Goal: Check status: Check status

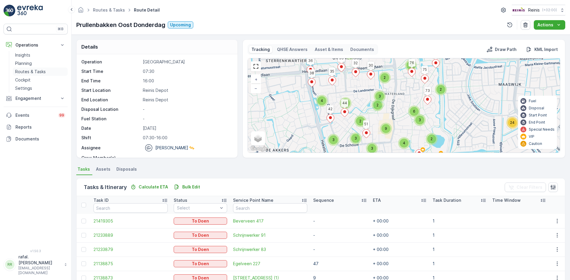
click at [34, 70] on p "Routes & Tasks" at bounding box center [30, 72] width 31 height 6
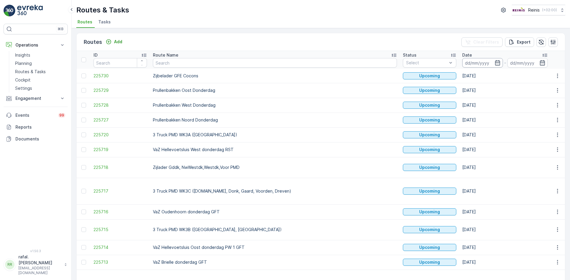
click at [462, 57] on div "Date" at bounding box center [504, 55] width 85 height 6
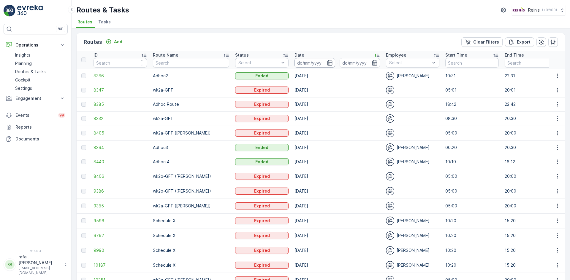
click at [322, 60] on input at bounding box center [314, 62] width 41 height 9
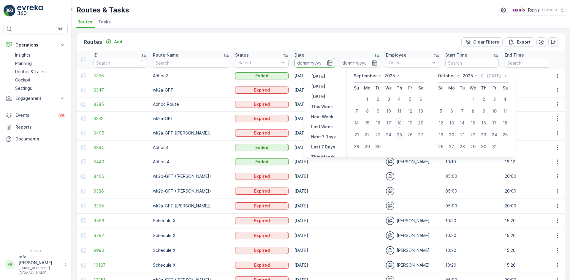
click at [401, 133] on div "25" at bounding box center [398, 134] width 9 height 9
type input "[DATE]"
click at [401, 133] on div "25" at bounding box center [398, 134] width 9 height 9
type input "[DATE]"
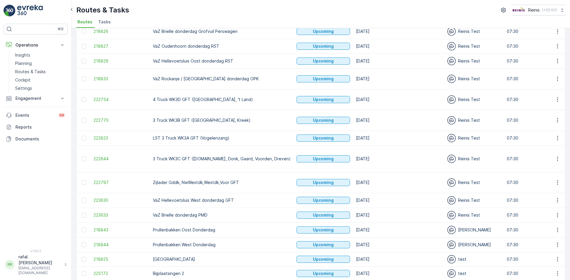
scroll to position [91, 0]
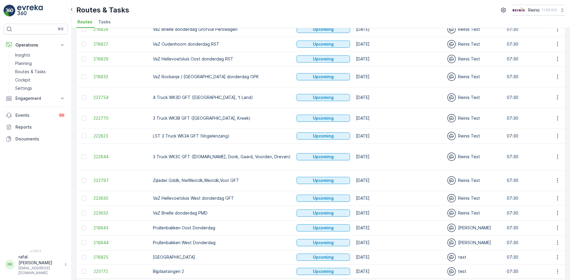
drag, startPoint x: 196, startPoint y: 191, endPoint x: 202, endPoint y: 174, distance: 18.8
click at [196, 210] on p "VaZ Brielle donderdag PMD" at bounding box center [222, 213] width 138 height 6
drag, startPoint x: 202, startPoint y: 174, endPoint x: 203, endPoint y: 158, distance: 15.4
click at [202, 196] on p "VaZ Hellevoetsluis West donderdag GFT" at bounding box center [222, 199] width 138 height 6
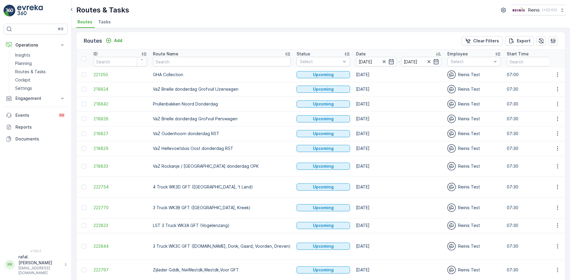
scroll to position [0, 0]
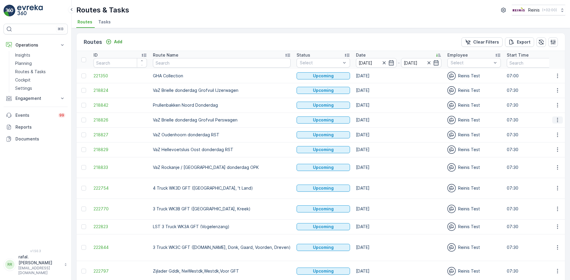
click at [558, 119] on icon "button" at bounding box center [557, 120] width 6 height 6
click at [544, 127] on span "See More Details" at bounding box center [543, 129] width 34 height 6
click at [556, 89] on icon "button" at bounding box center [557, 91] width 6 height 6
drag, startPoint x: 210, startPoint y: 93, endPoint x: 173, endPoint y: 94, distance: 37.1
click at [210, 93] on p "VaZ Brielle donderdag Grofvuil IJzerwagen" at bounding box center [222, 91] width 138 height 6
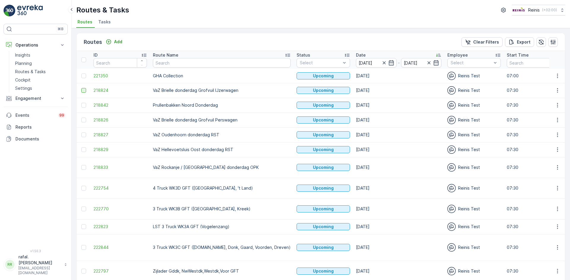
click at [83, 91] on div at bounding box center [83, 90] width 5 height 5
click at [81, 88] on input "checkbox" at bounding box center [81, 88] width 0 height 0
click at [83, 89] on icon at bounding box center [84, 90] width 4 height 4
click at [81, 88] on input "checkbox" at bounding box center [81, 88] width 0 height 0
click at [560, 105] on button "button" at bounding box center [557, 105] width 11 height 7
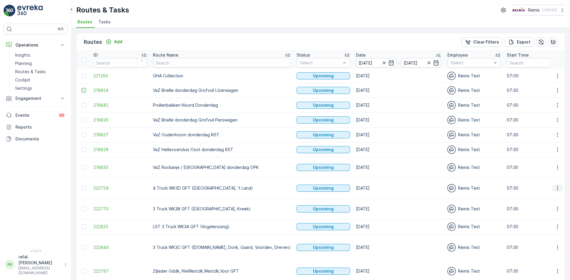
click at [557, 185] on icon "button" at bounding box center [557, 188] width 6 height 6
click at [553, 187] on span "See More Details" at bounding box center [543, 188] width 34 height 6
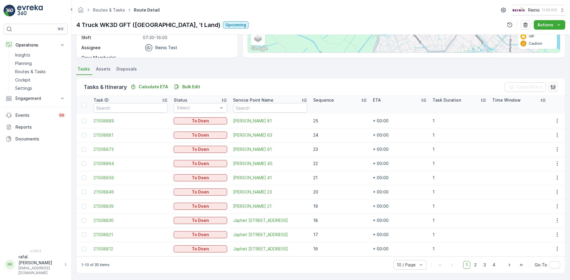
scroll to position [101, 0]
click at [102, 67] on span "Assets" at bounding box center [103, 68] width 15 height 6
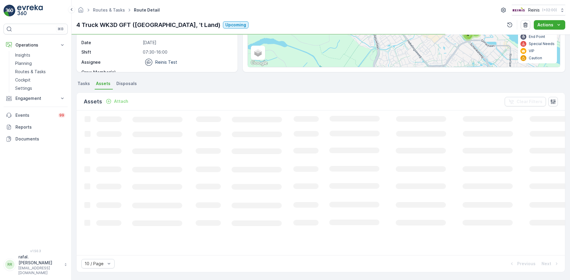
scroll to position [86, 0]
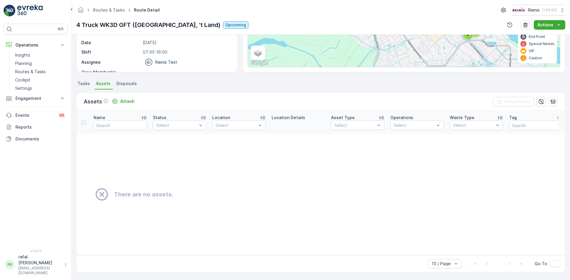
click at [125, 84] on span "Disposals" at bounding box center [126, 84] width 20 height 6
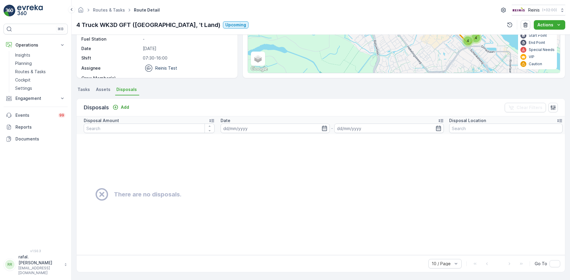
scroll to position [80, 0]
click at [24, 69] on p "Routes & Tasks" at bounding box center [30, 72] width 31 height 6
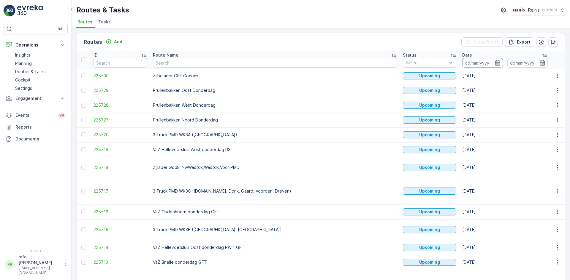
click at [462, 65] on input at bounding box center [482, 62] width 41 height 9
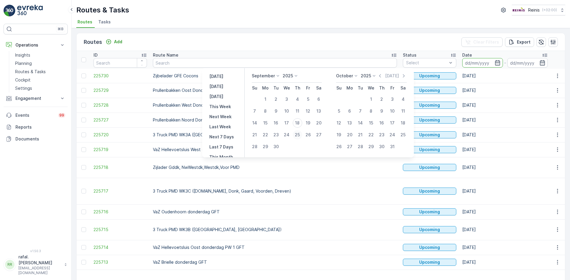
click at [298, 134] on div "25" at bounding box center [297, 134] width 9 height 9
type input "[DATE]"
click at [298, 134] on div "25" at bounding box center [297, 134] width 9 height 9
type input "[DATE]"
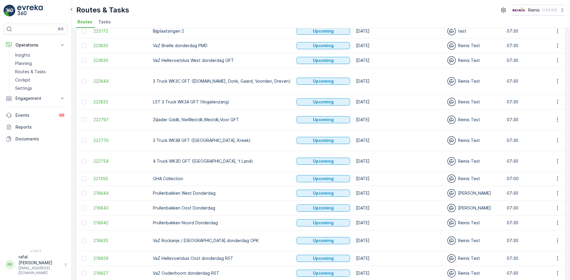
scroll to position [59, 0]
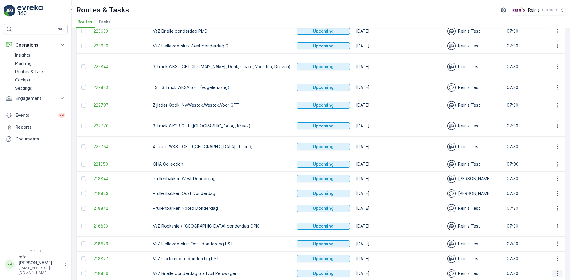
click at [558, 271] on icon "button" at bounding box center [557, 274] width 6 height 6
click at [541, 196] on span "See More Details" at bounding box center [543, 197] width 34 height 6
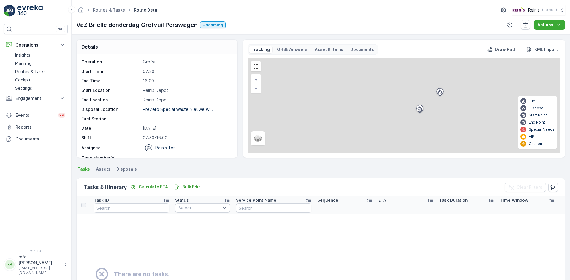
click at [109, 169] on span "Assets" at bounding box center [103, 169] width 15 height 6
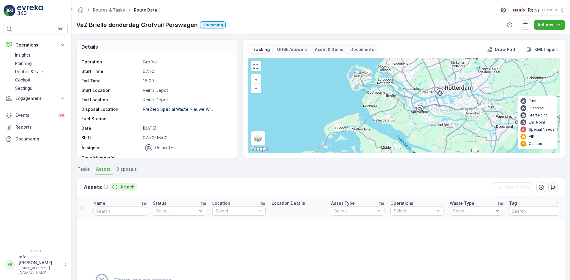
click at [121, 185] on p "Attach" at bounding box center [127, 187] width 14 height 6
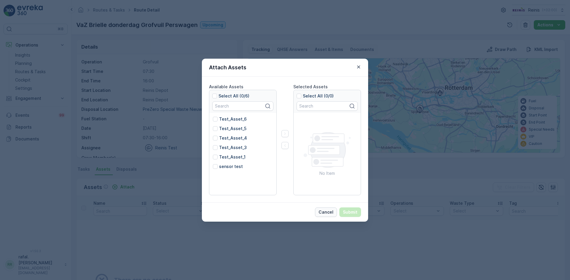
click at [329, 212] on p "Cancel" at bounding box center [325, 212] width 15 height 6
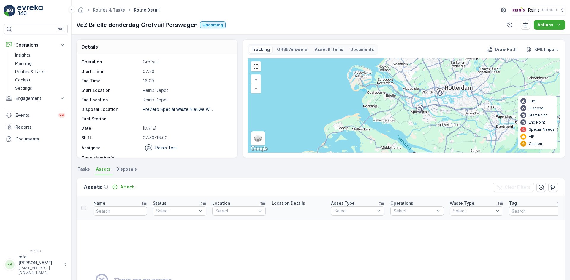
click at [123, 168] on span "Disposals" at bounding box center [126, 169] width 20 height 6
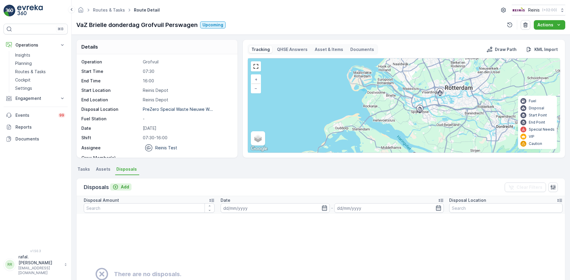
click at [120, 187] on div "Add" at bounding box center [120, 187] width 17 height 6
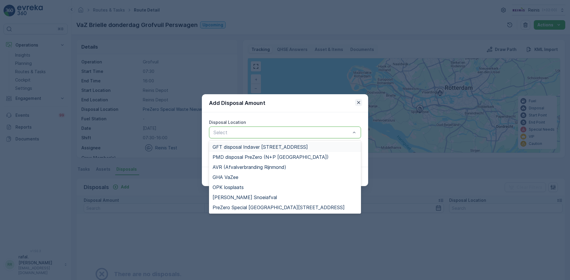
click at [356, 101] on icon "button" at bounding box center [358, 103] width 6 height 6
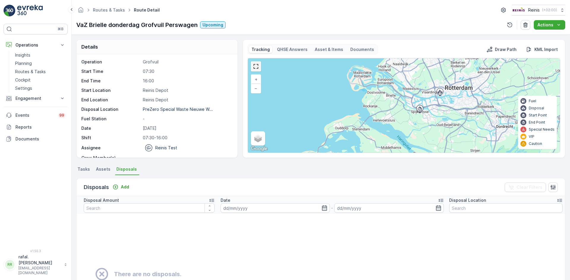
drag, startPoint x: 257, startPoint y: 64, endPoint x: 257, endPoint y: 90, distance: 25.8
click at [257, 64] on link at bounding box center [255, 66] width 9 height 9
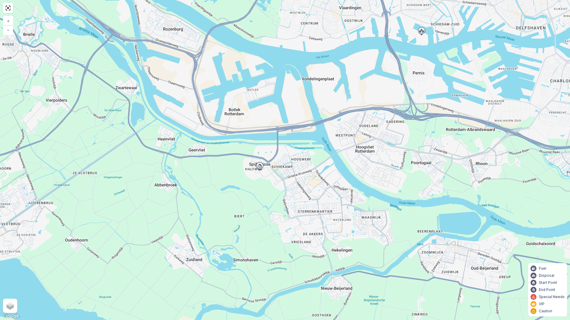
click at [80, 126] on div "+ − Satellite Roadmap Terrain Hybrid Leaflet Keyboard shortcuts Map Data Map da…" at bounding box center [285, 160] width 570 height 320
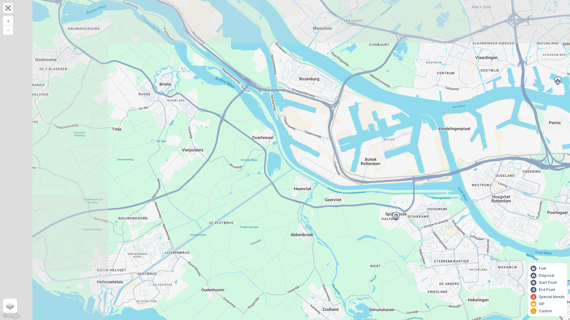
drag, startPoint x: 77, startPoint y: 120, endPoint x: 209, endPoint y: 166, distance: 140.0
click at [209, 166] on div "+ − Satellite Roadmap Terrain Hybrid Leaflet Keyboard shortcuts Map Data Map da…" at bounding box center [285, 160] width 570 height 320
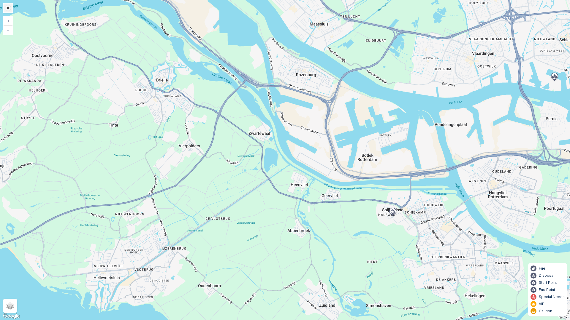
click at [10, 10] on link at bounding box center [8, 8] width 9 height 9
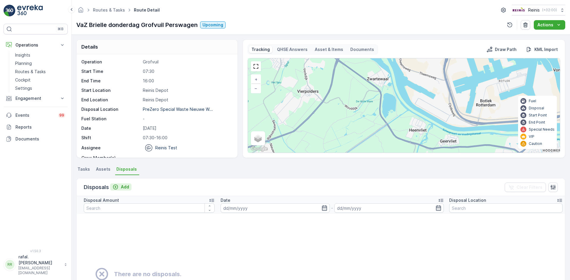
click at [125, 189] on p "Add" at bounding box center [125, 187] width 8 height 6
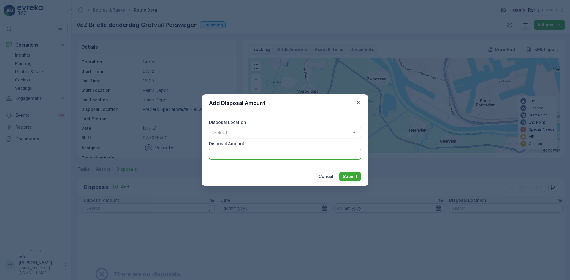
click at [307, 153] on Amount "Disposal Amount" at bounding box center [285, 154] width 152 height 12
click at [263, 128] on div "Select" at bounding box center [285, 133] width 152 height 12
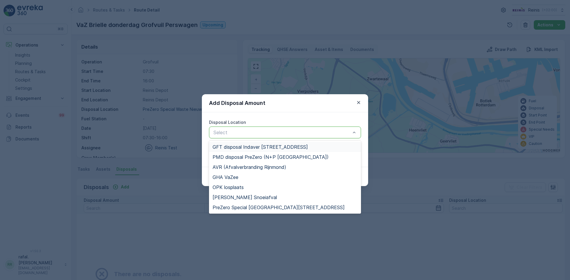
click at [337, 112] on div "Add Disposal Amount" at bounding box center [285, 103] width 166 height 18
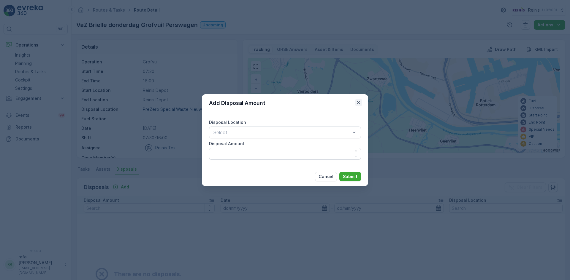
click at [360, 102] on icon "button" at bounding box center [358, 103] width 6 height 6
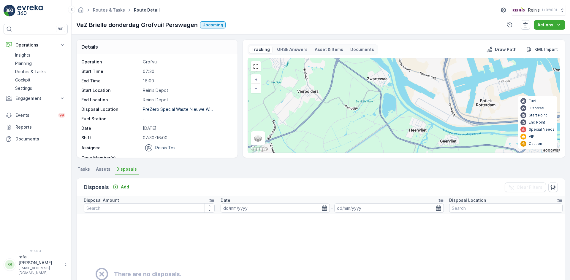
click at [85, 168] on span "Tasks" at bounding box center [83, 169] width 12 height 6
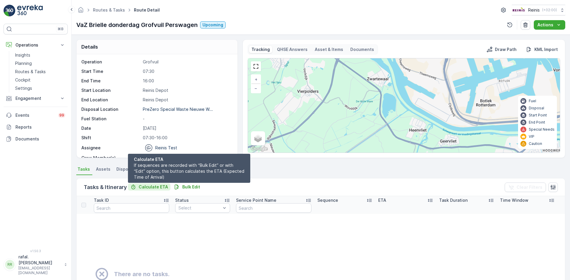
click at [149, 188] on p "Calculate ETA" at bounding box center [153, 187] width 29 height 6
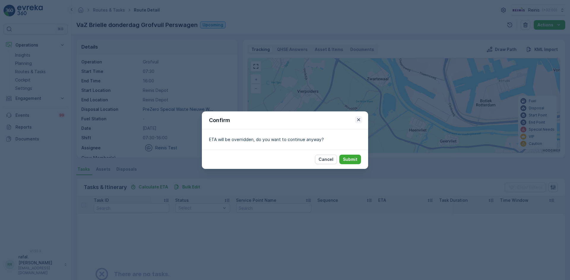
click at [357, 118] on icon "button" at bounding box center [358, 120] width 6 height 6
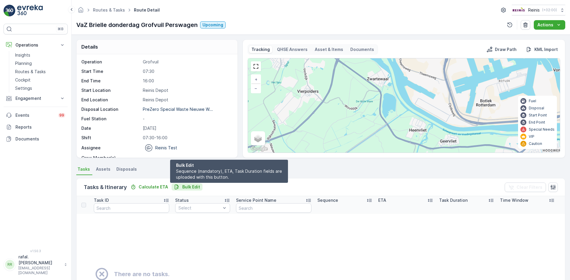
click at [188, 188] on p "Bulk Edit" at bounding box center [191, 187] width 18 height 6
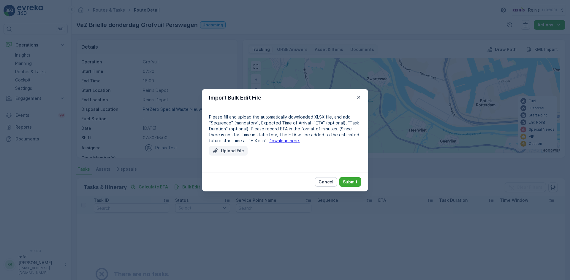
click at [231, 151] on p "Upload File" at bounding box center [232, 151] width 23 height 6
click at [358, 96] on icon "button" at bounding box center [358, 97] width 6 height 6
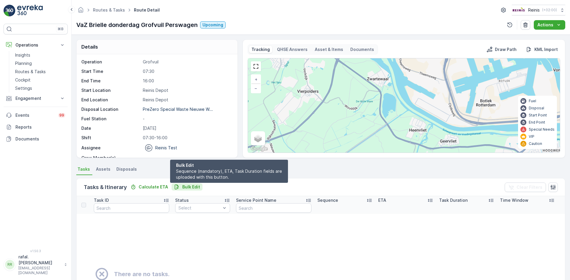
click at [190, 185] on p "Bulk Edit" at bounding box center [191, 187] width 18 height 6
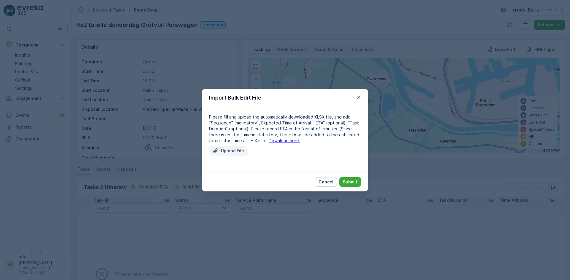
click at [227, 150] on p "Upload File" at bounding box center [232, 151] width 23 height 6
click at [327, 182] on p "Cancel" at bounding box center [325, 182] width 15 height 6
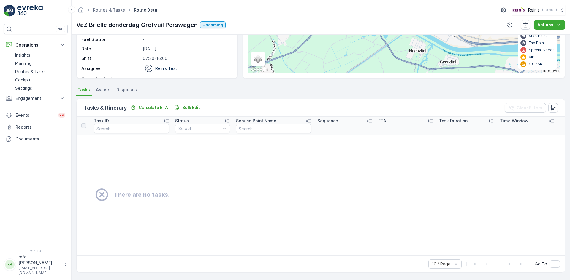
scroll to position [80, 0]
click at [30, 74] on p "Routes & Tasks" at bounding box center [30, 72] width 31 height 6
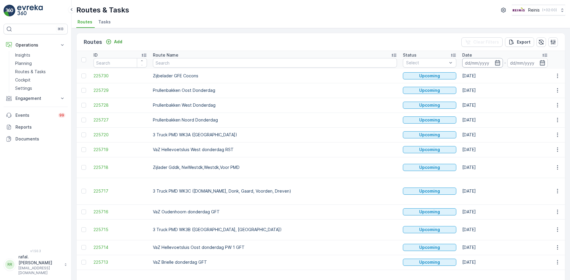
click at [462, 62] on input at bounding box center [482, 62] width 41 height 9
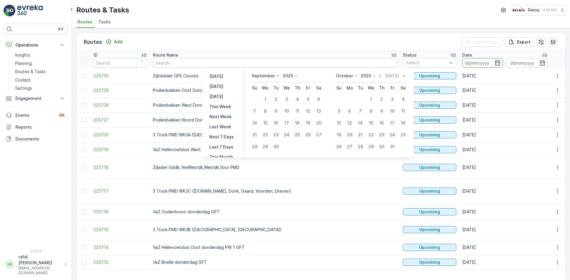
click at [298, 134] on div "25" at bounding box center [297, 134] width 9 height 9
type input "[DATE]"
click at [298, 134] on div "25" at bounding box center [297, 134] width 9 height 9
type input "[DATE]"
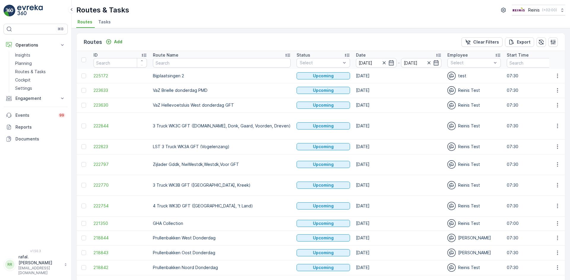
click at [285, 53] on icon at bounding box center [288, 55] width 6 height 6
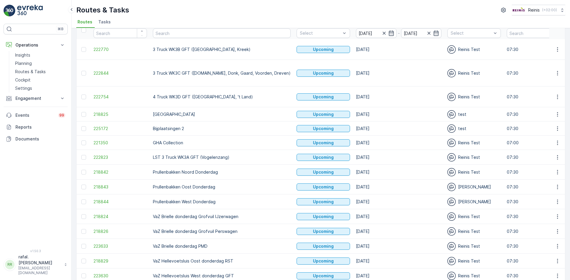
scroll to position [59, 0]
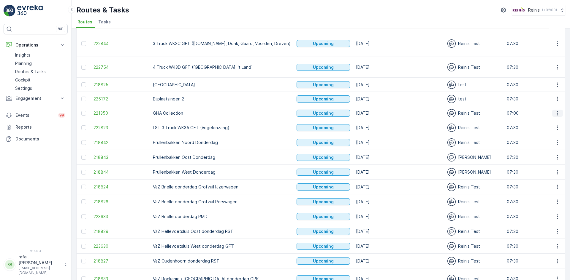
click at [557, 110] on icon "button" at bounding box center [557, 113] width 6 height 6
click at [552, 102] on span "See More Details" at bounding box center [543, 104] width 34 height 6
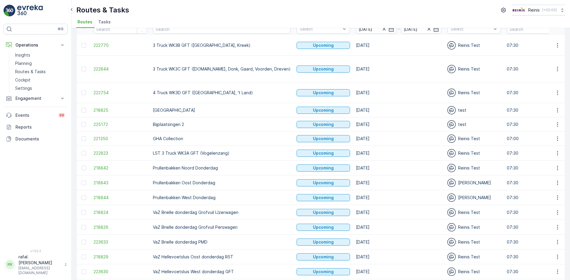
scroll to position [31, 0]
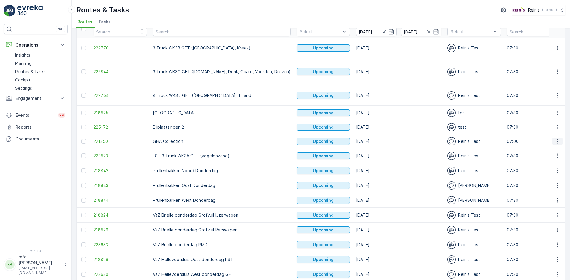
click at [557, 139] on icon "button" at bounding box center [557, 141] width 1 height 4
click at [553, 131] on span "See More Details" at bounding box center [543, 133] width 34 height 6
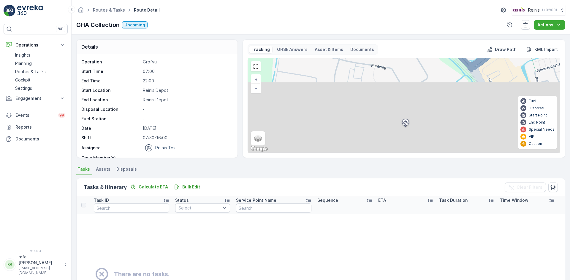
drag, startPoint x: 420, startPoint y: 132, endPoint x: 432, endPoint y: 25, distance: 107.5
click at [432, 25] on div "Routes & Tasks Route Detail Reinis ( +02:00 ) GHA Collection Upcoming Actions D…" at bounding box center [321, 140] width 498 height 280
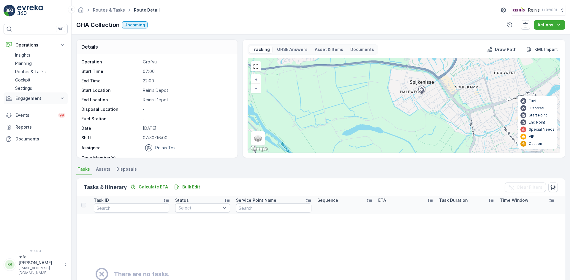
click at [64, 99] on icon at bounding box center [62, 99] width 6 height 6
click at [30, 139] on link "Orders" at bounding box center [40, 142] width 55 height 8
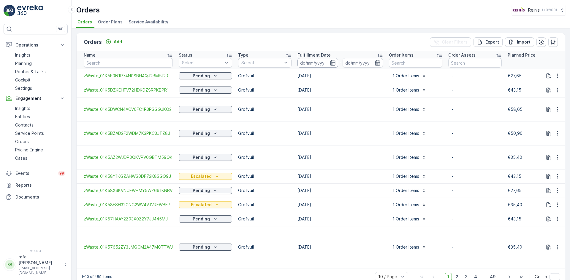
click at [309, 66] on input at bounding box center [317, 62] width 41 height 9
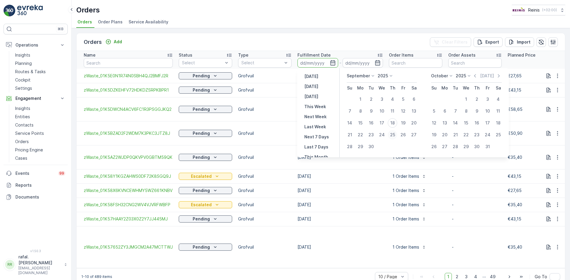
click at [392, 134] on div "25" at bounding box center [392, 134] width 9 height 9
type input "[DATE]"
click at [392, 134] on div "25" at bounding box center [392, 134] width 9 height 9
type input "[DATE]"
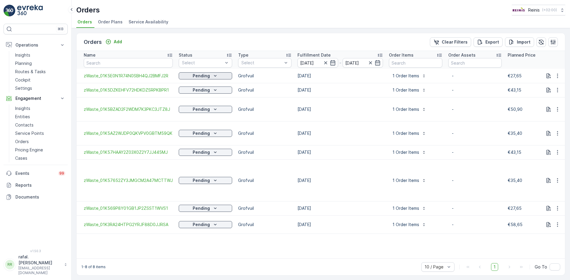
click at [216, 76] on icon "Pending" at bounding box center [215, 76] width 6 height 6
click at [201, 117] on div "Escalated" at bounding box center [210, 118] width 62 height 8
click at [217, 89] on div "Pending" at bounding box center [205, 90] width 49 height 6
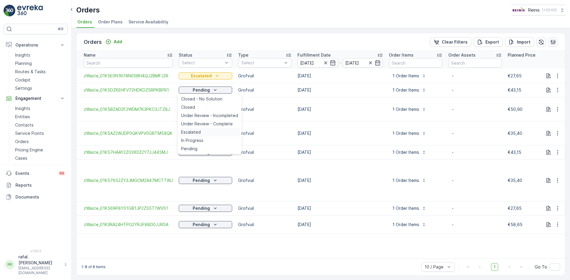
click at [201, 130] on div "Escalated" at bounding box center [210, 132] width 62 height 8
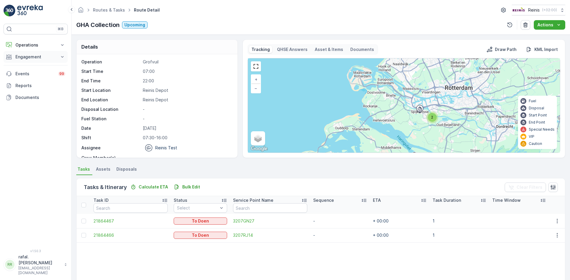
click at [63, 55] on icon at bounding box center [62, 57] width 6 height 6
click at [45, 101] on link "Orders" at bounding box center [40, 100] width 55 height 8
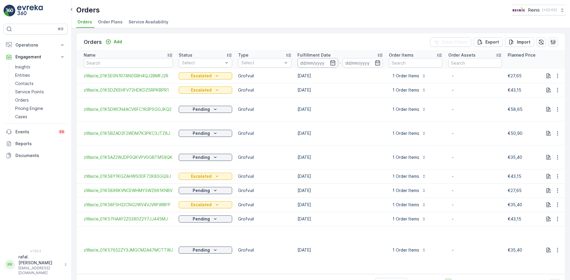
click at [317, 62] on input at bounding box center [317, 62] width 41 height 9
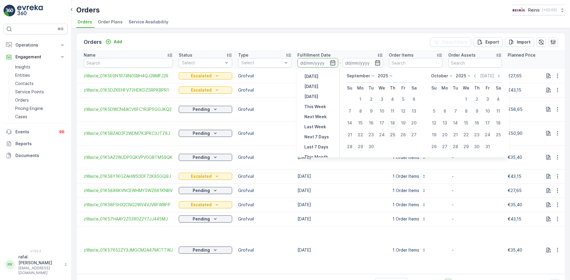
click at [392, 134] on div "25" at bounding box center [392, 134] width 9 height 9
type input "[DATE]"
click at [392, 134] on div "25" at bounding box center [392, 134] width 9 height 9
type input "[DATE]"
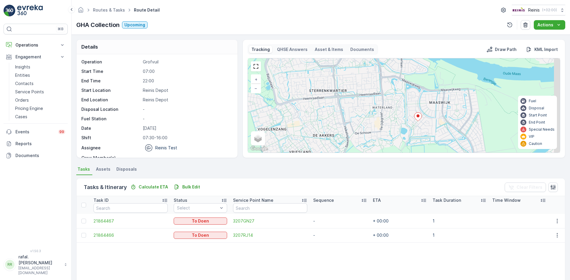
drag, startPoint x: 440, startPoint y: 80, endPoint x: 420, endPoint y: 121, distance: 45.5
click at [420, 121] on icon at bounding box center [418, 116] width 8 height 9
